Goal: Task Accomplishment & Management: Use online tool/utility

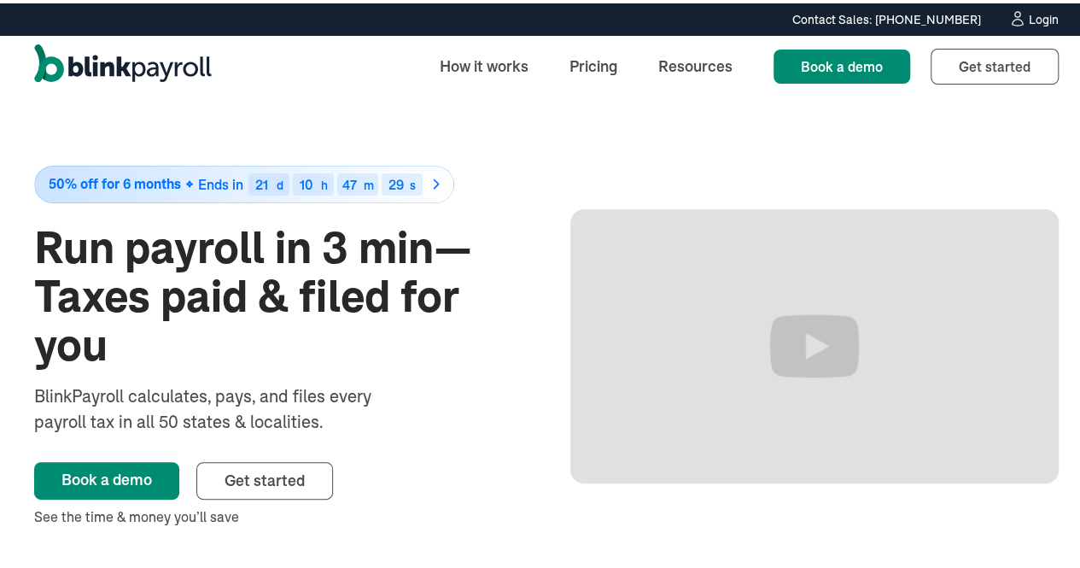
click at [1019, 25] on link "Login" at bounding box center [1034, 16] width 50 height 19
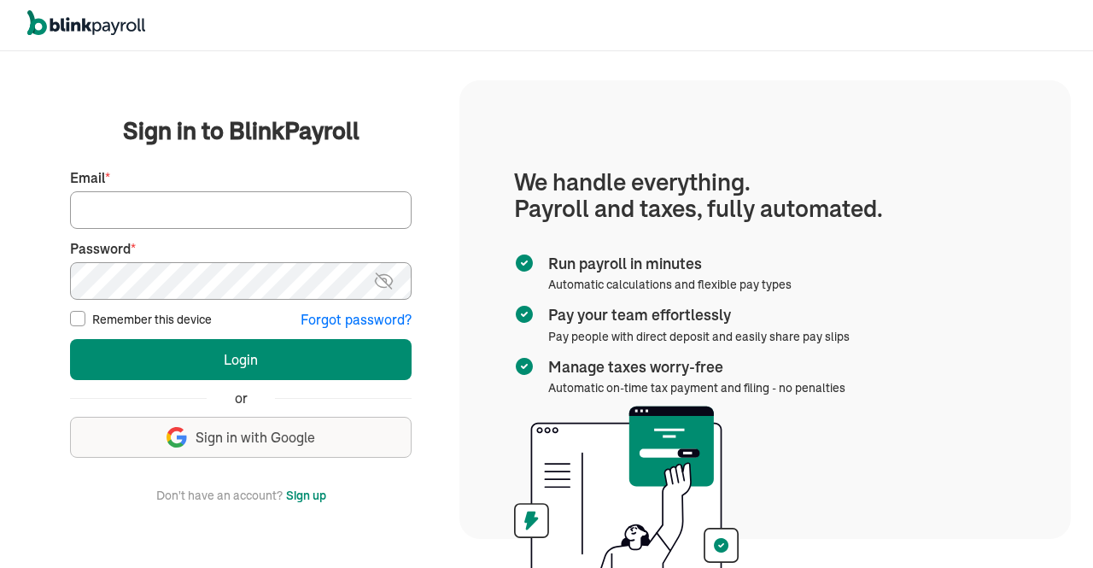
click at [321, 203] on input "Email *" at bounding box center [241, 210] width 342 height 38
type input "hr@vertonsolutions.com"
click at [383, 284] on img at bounding box center [383, 281] width 21 height 20
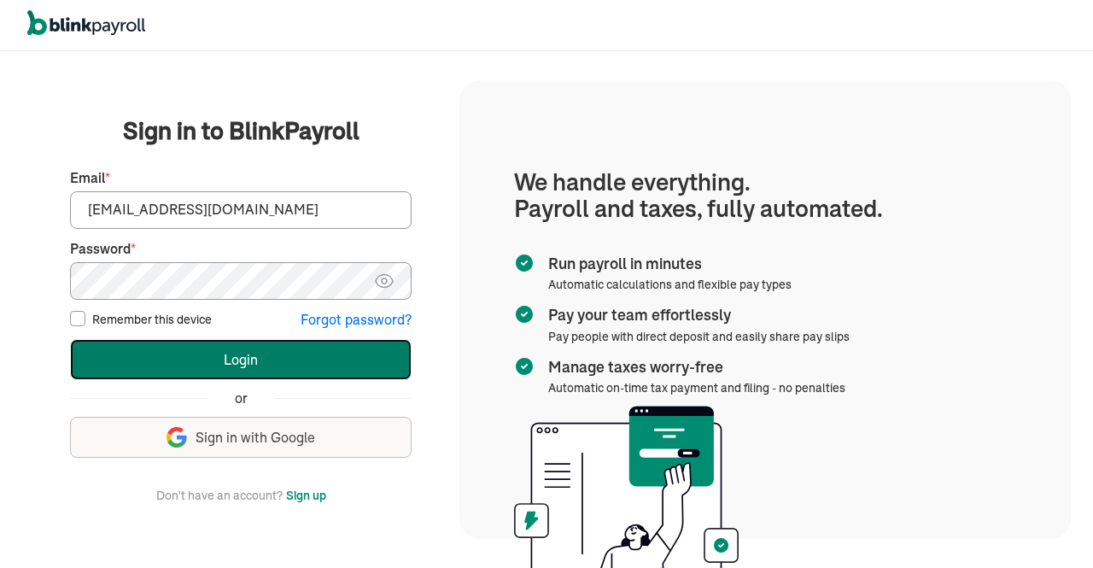
click at [326, 355] on button "Login" at bounding box center [241, 359] width 342 height 41
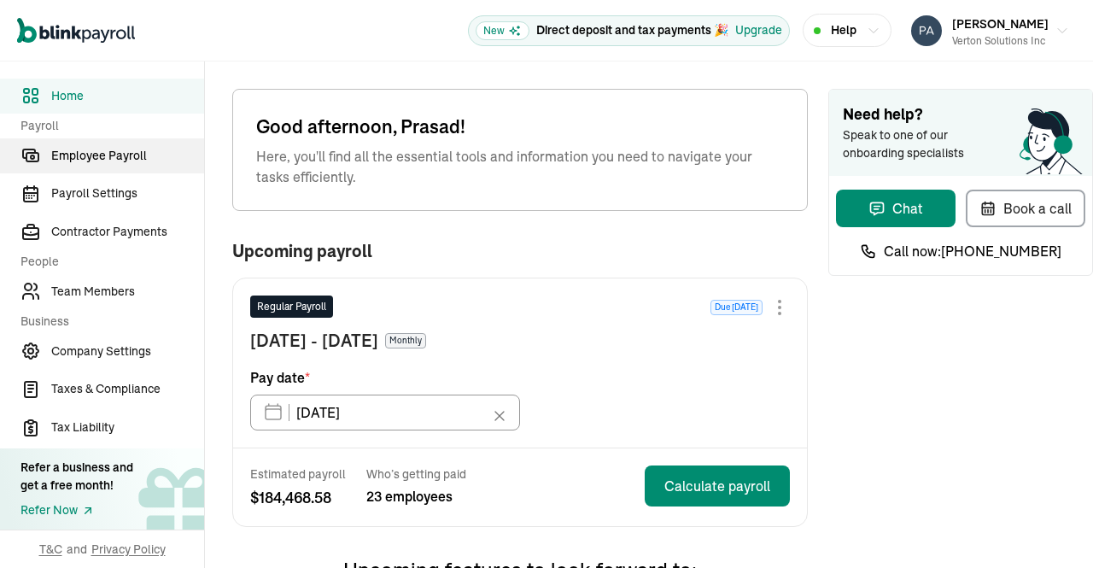
click at [76, 150] on span "Employee Payroll" at bounding box center [127, 156] width 153 height 18
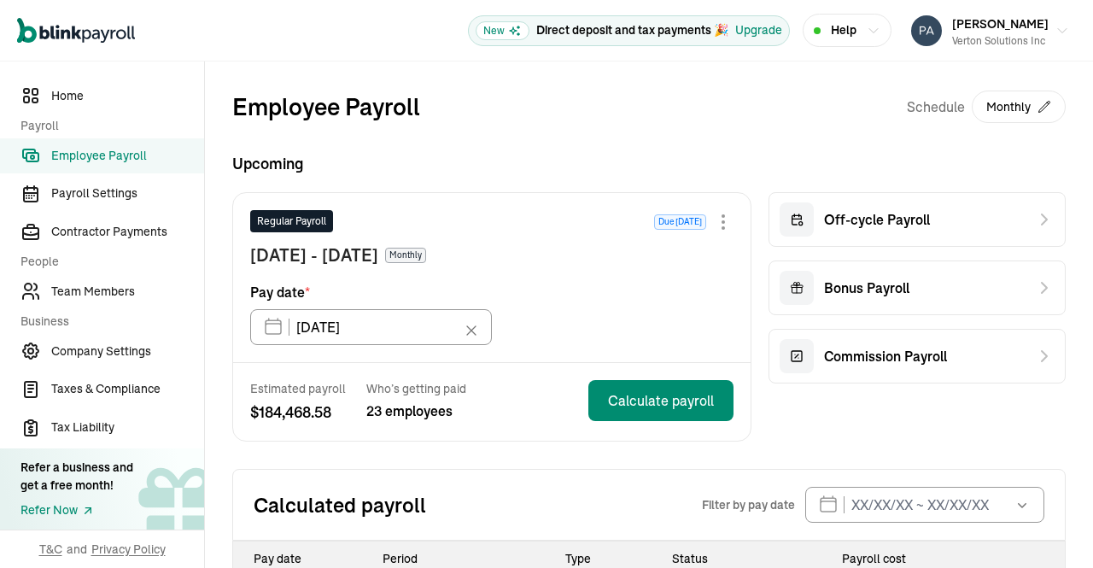
click at [117, 157] on span "Employee Payroll" at bounding box center [127, 156] width 153 height 18
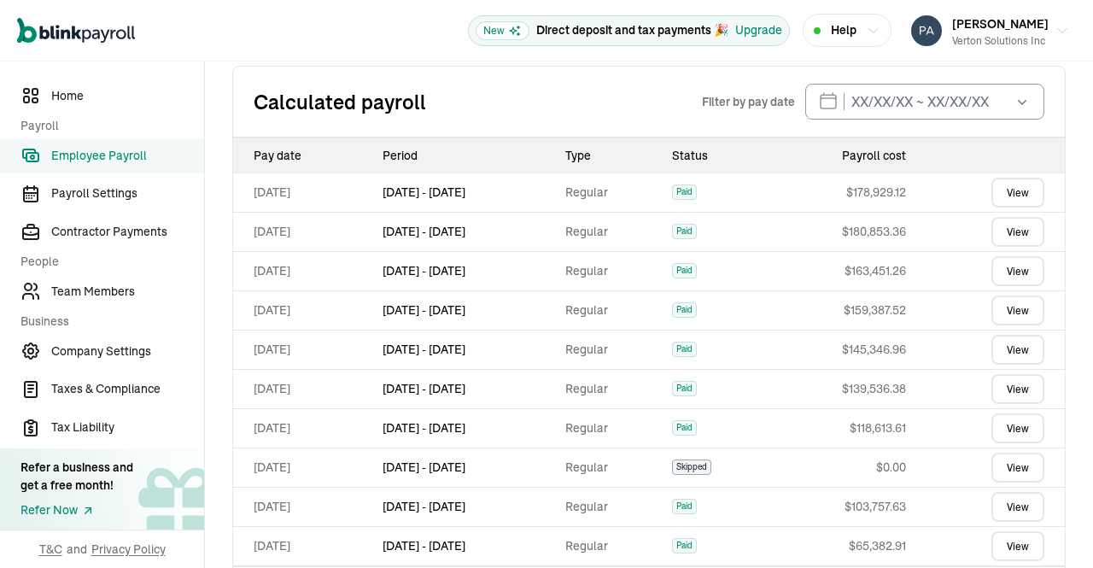
scroll to position [412, 0]
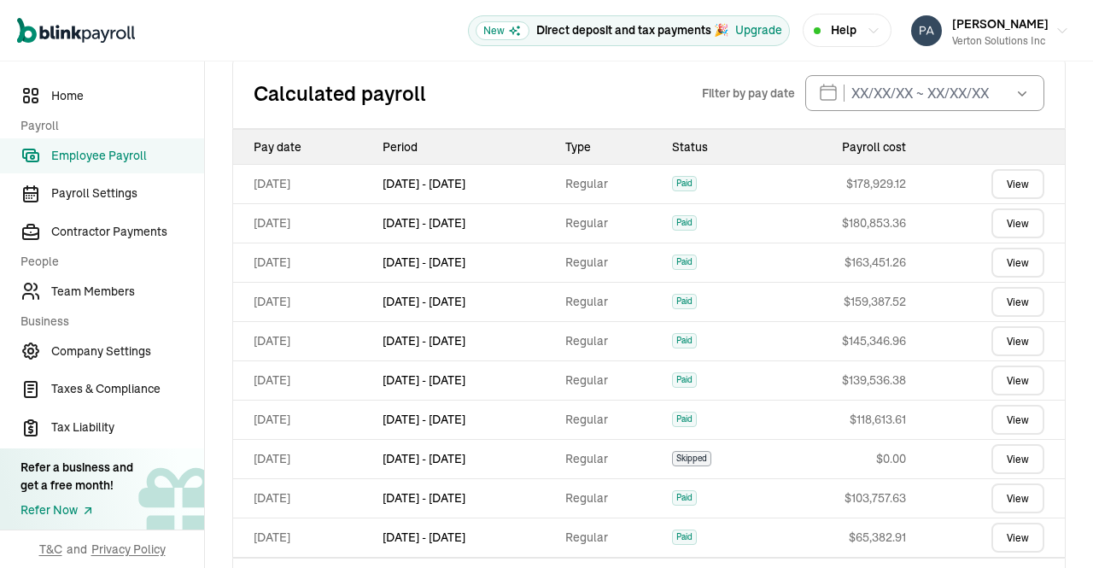
click at [1008, 260] on link "View" at bounding box center [1017, 263] width 53 height 30
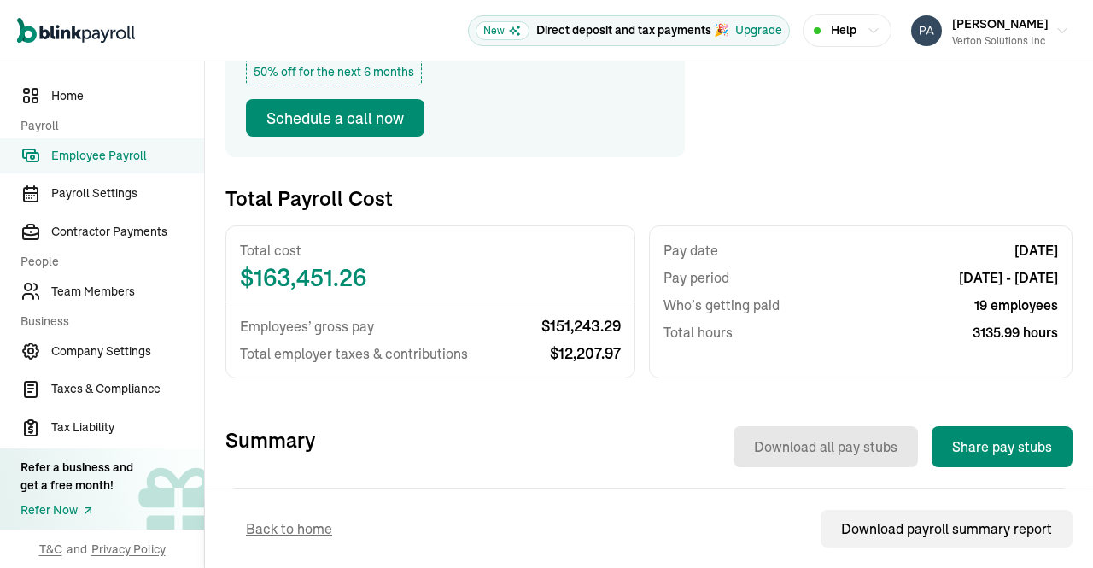
scroll to position [237, 0]
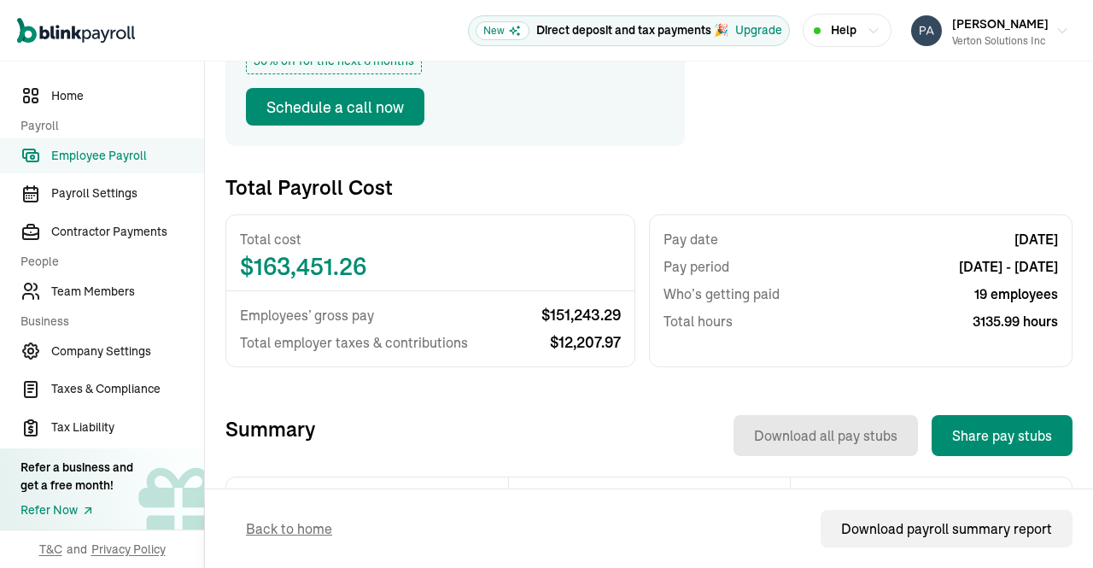
click at [928, 538] on div "Download payroll summary report" at bounding box center [946, 528] width 211 height 20
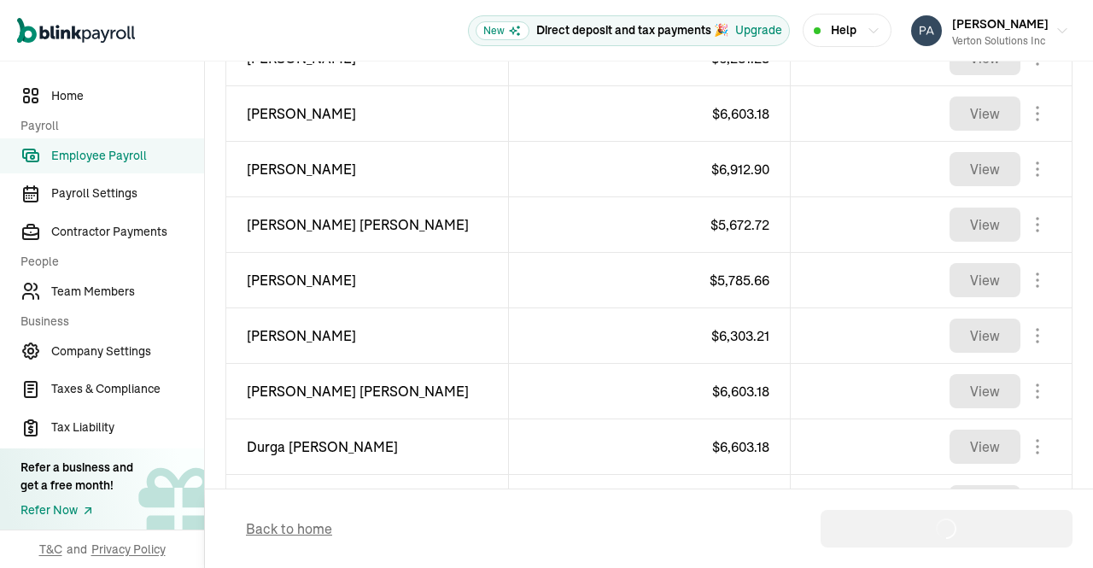
scroll to position [847, 0]
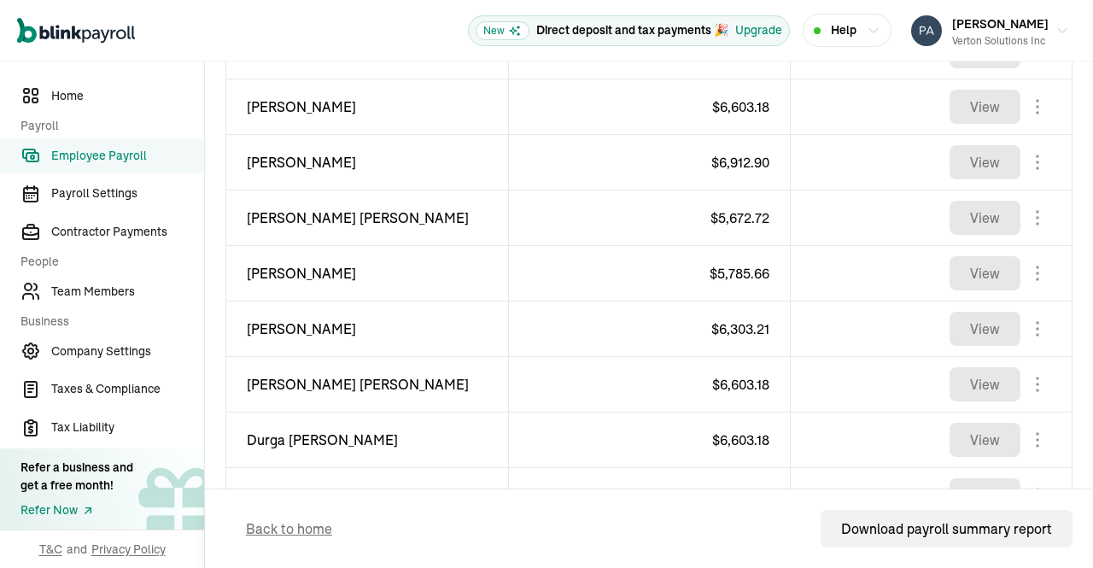
click at [95, 151] on span "Employee Payroll" at bounding box center [127, 156] width 153 height 18
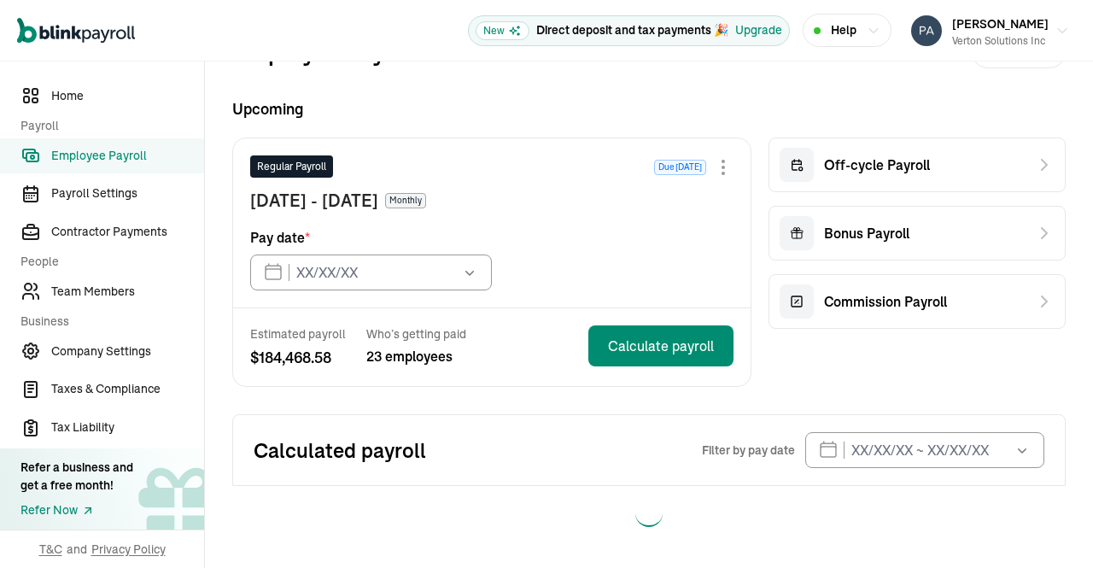
type input "09/15/2025"
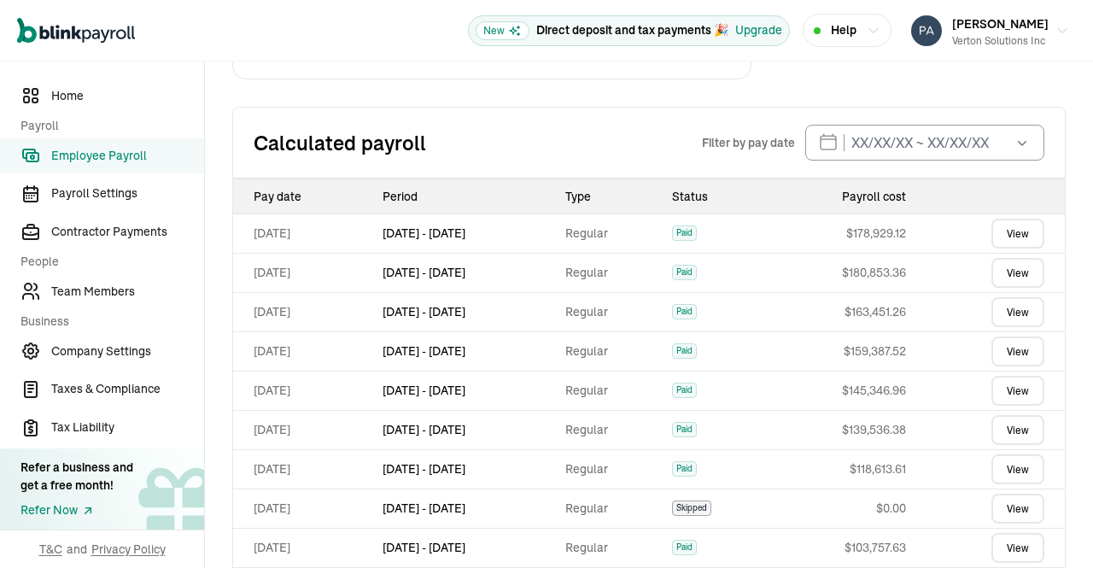
scroll to position [355, 0]
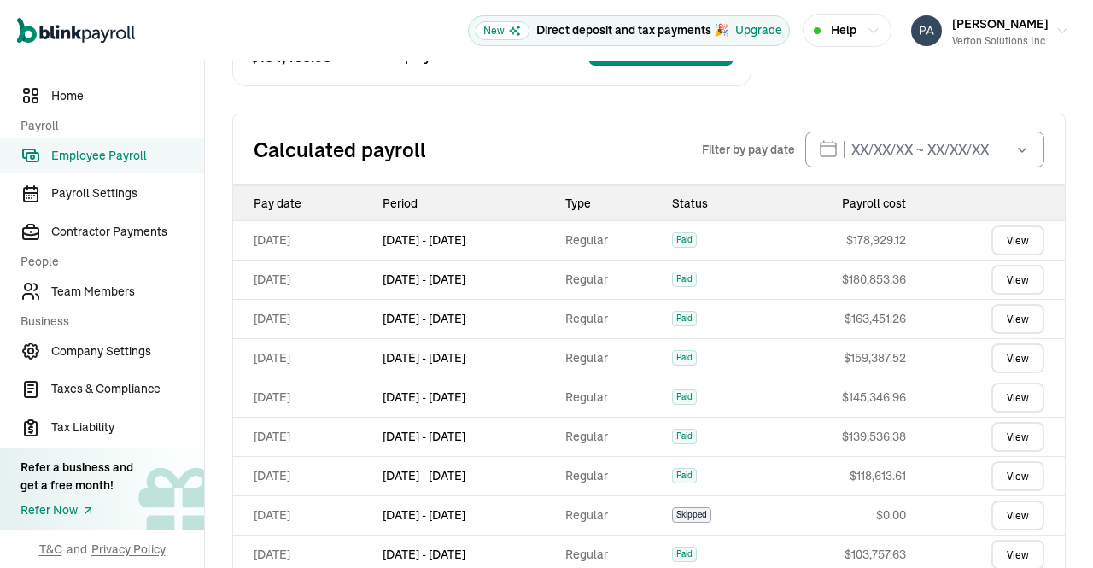
click at [1013, 350] on link "View" at bounding box center [1017, 358] width 53 height 30
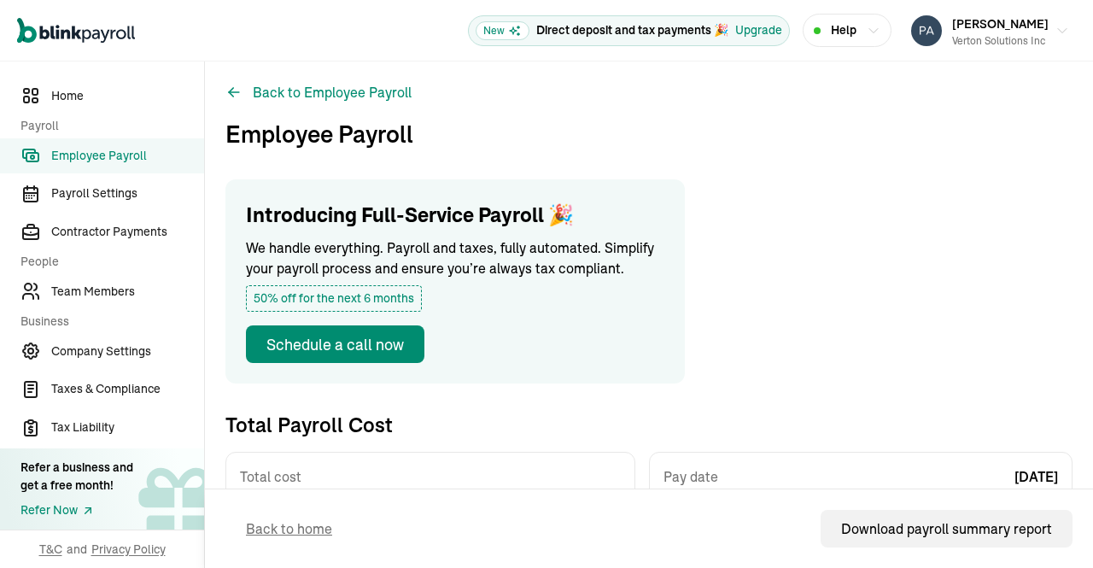
click at [931, 521] on div "Download payroll summary report" at bounding box center [946, 528] width 211 height 20
click at [324, 101] on button "Back to Employee Payroll" at bounding box center [318, 92] width 186 height 20
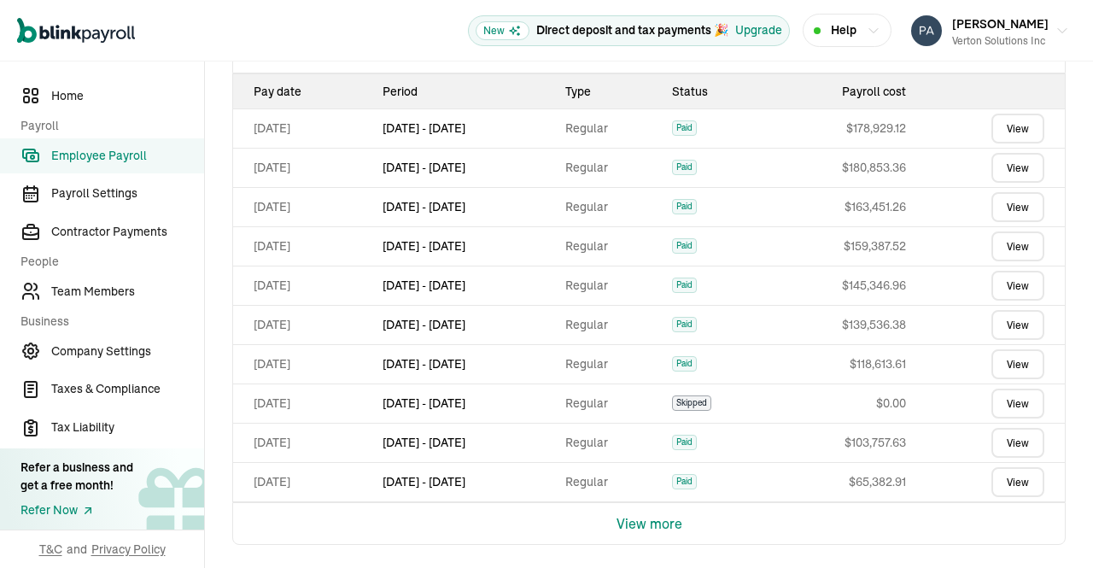
scroll to position [466, 0]
click at [1014, 286] on link "View" at bounding box center [1017, 287] width 53 height 30
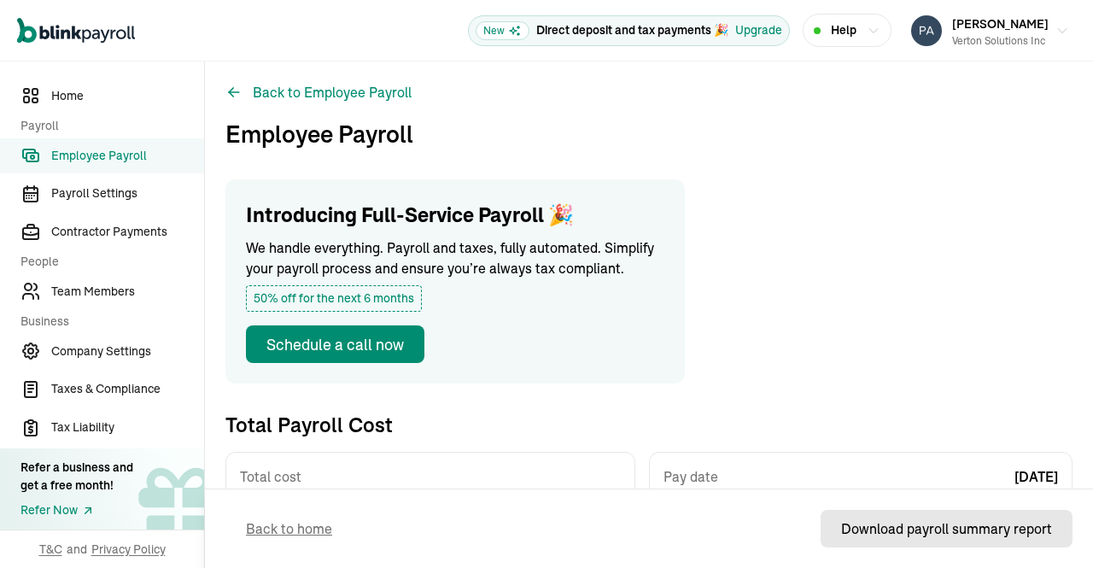
click at [869, 516] on button "Download payroll summary report" at bounding box center [947, 529] width 252 height 38
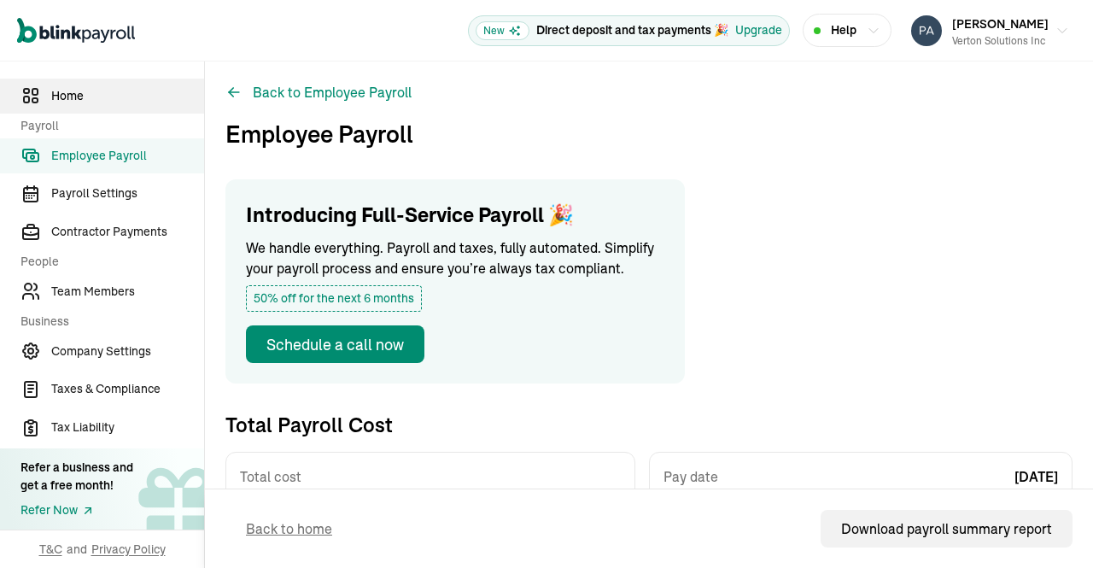
click at [91, 103] on span "Home" at bounding box center [127, 96] width 153 height 18
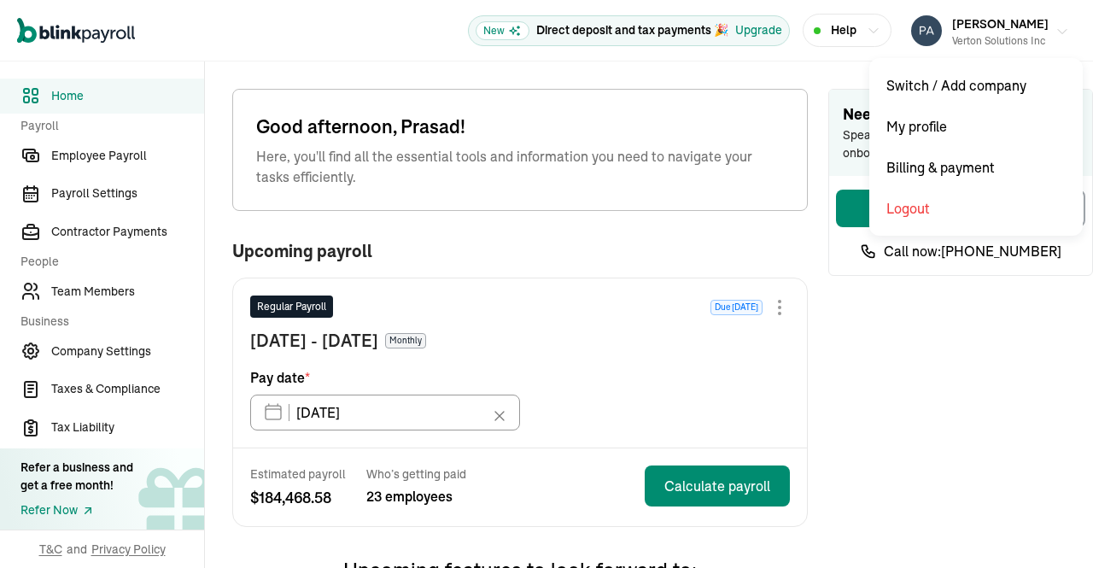
click at [1026, 25] on div "Prasad Rao Verton Solutions Inc" at bounding box center [1000, 31] width 96 height 36
